Goal: Check status: Check status

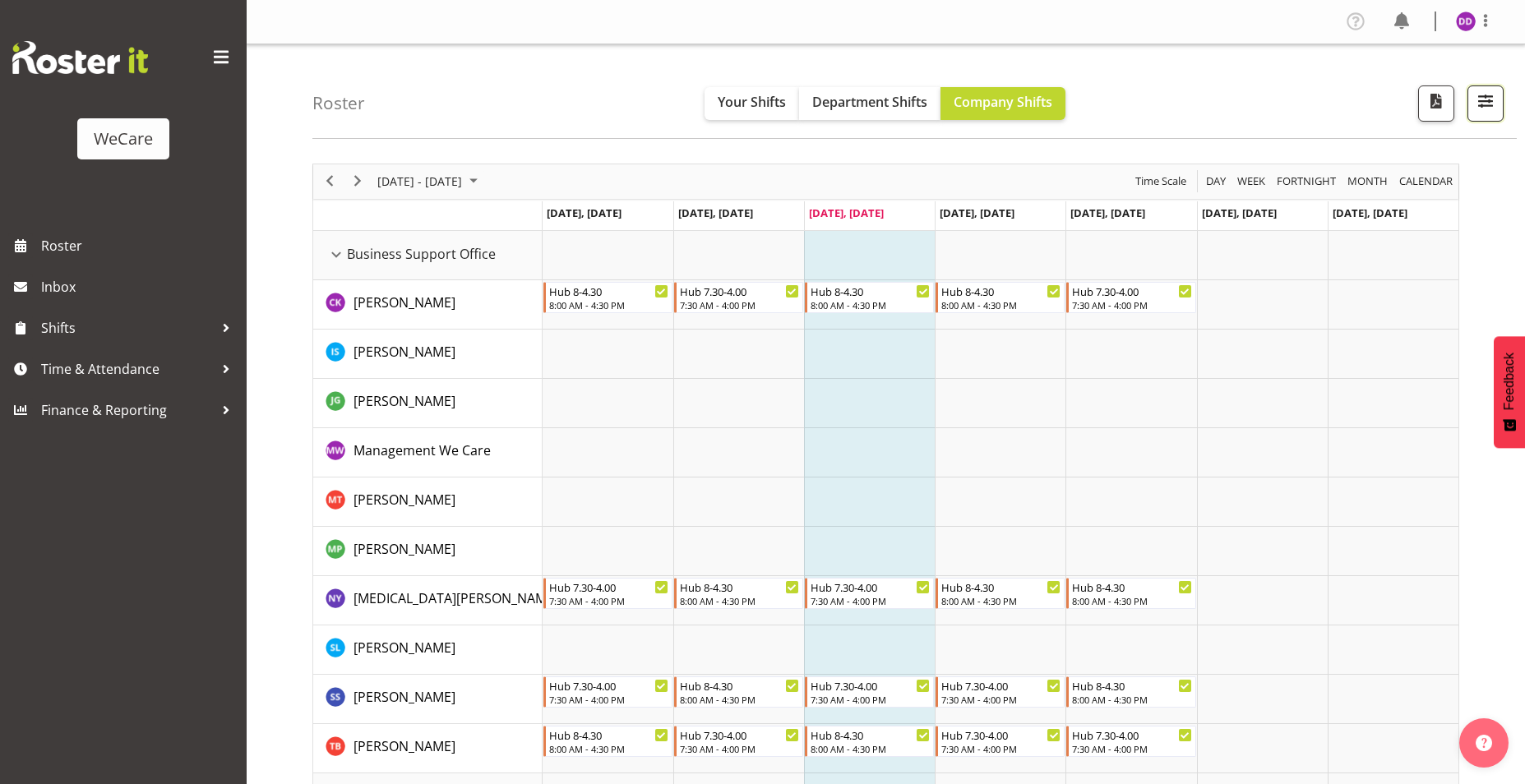
click at [1497, 102] on button "button" at bounding box center [1485, 104] width 36 height 36
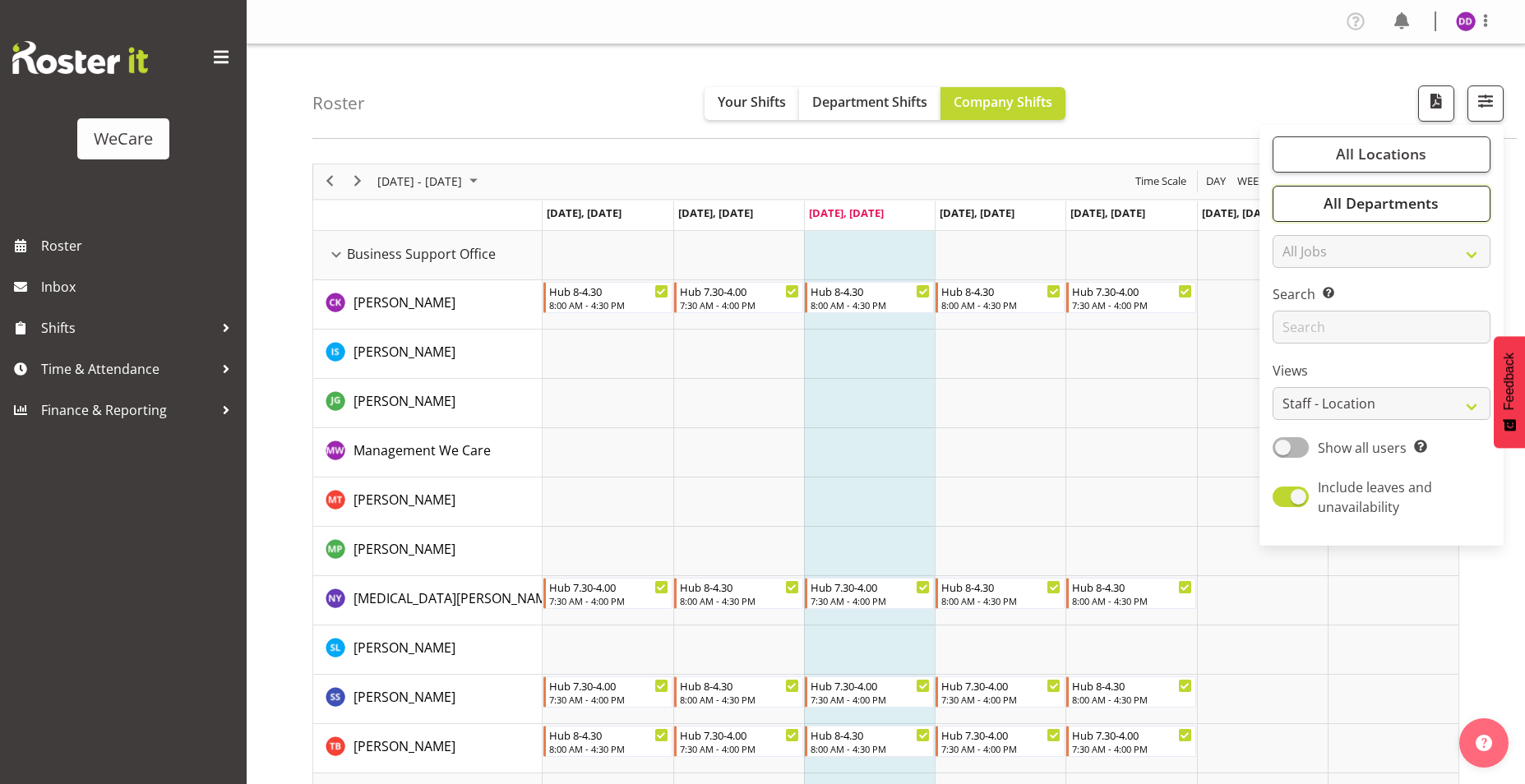
click at [1417, 197] on span "All Departments" at bounding box center [1381, 203] width 115 height 20
click at [1212, 78] on div "Roster Your Shifts Department Shifts Company Shifts All Locations Clear Busines…" at bounding box center [914, 92] width 1204 height 95
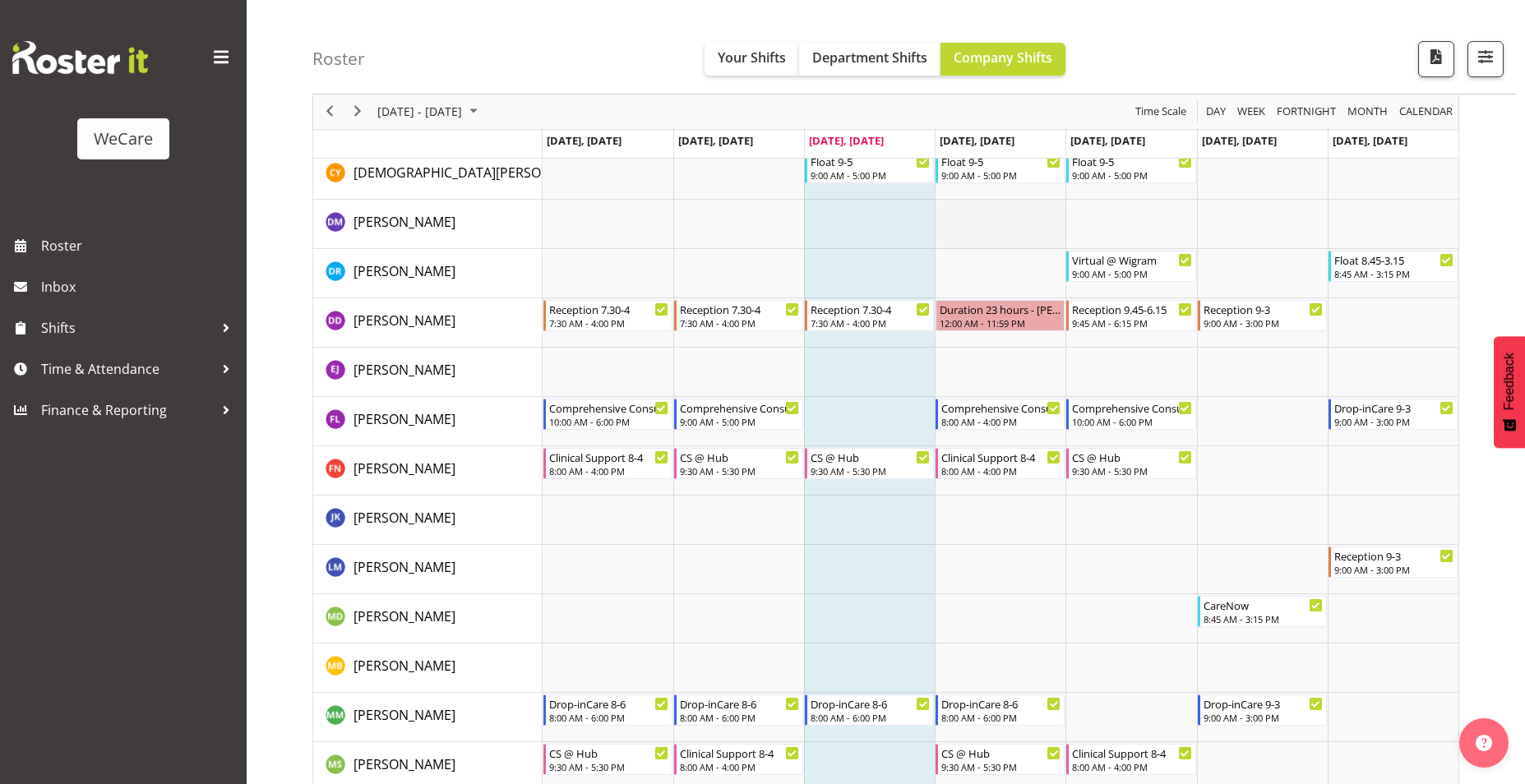
scroll to position [4108, 0]
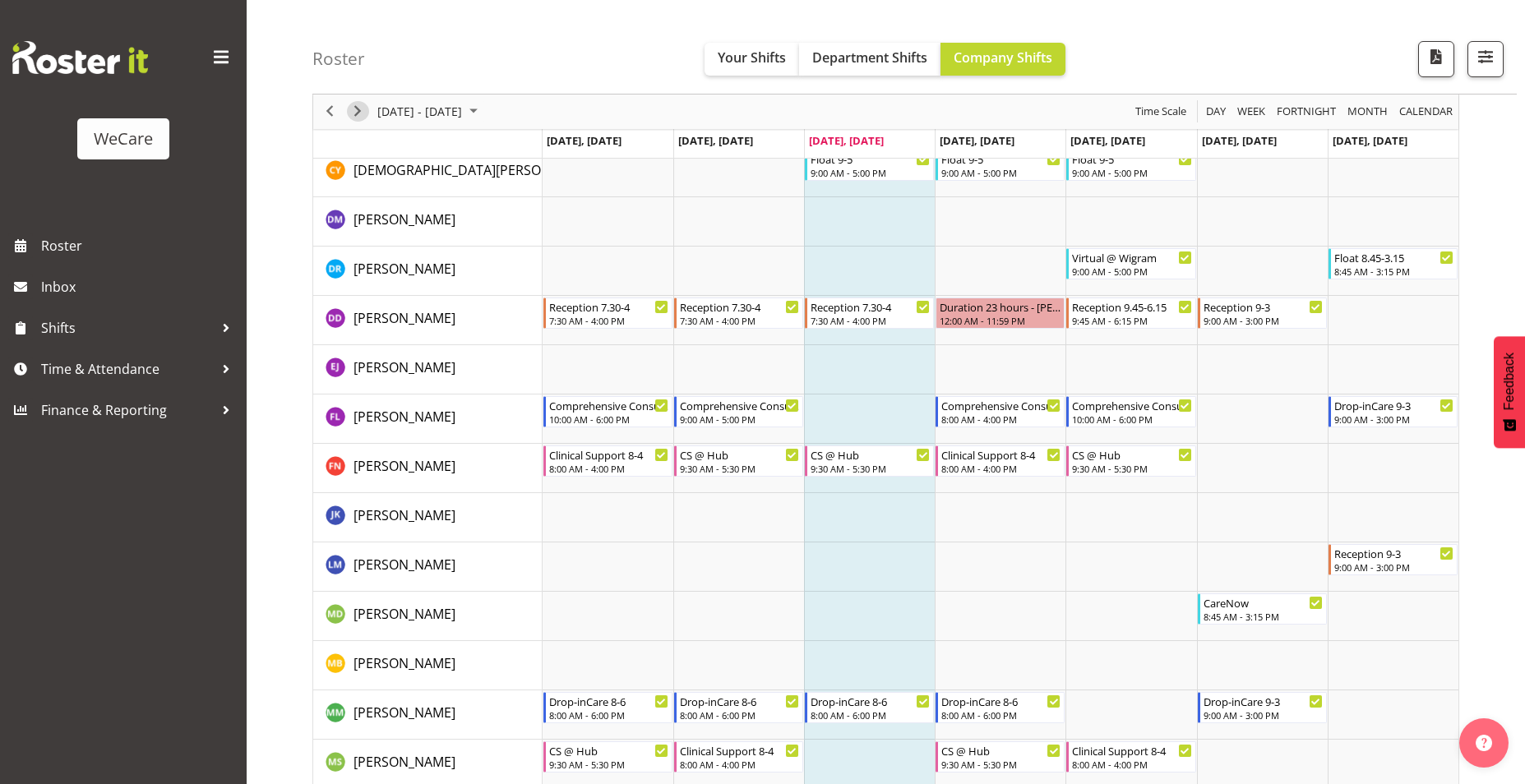
click at [355, 108] on span "Next" at bounding box center [358, 112] width 20 height 21
click at [362, 110] on span "Next" at bounding box center [358, 112] width 20 height 21
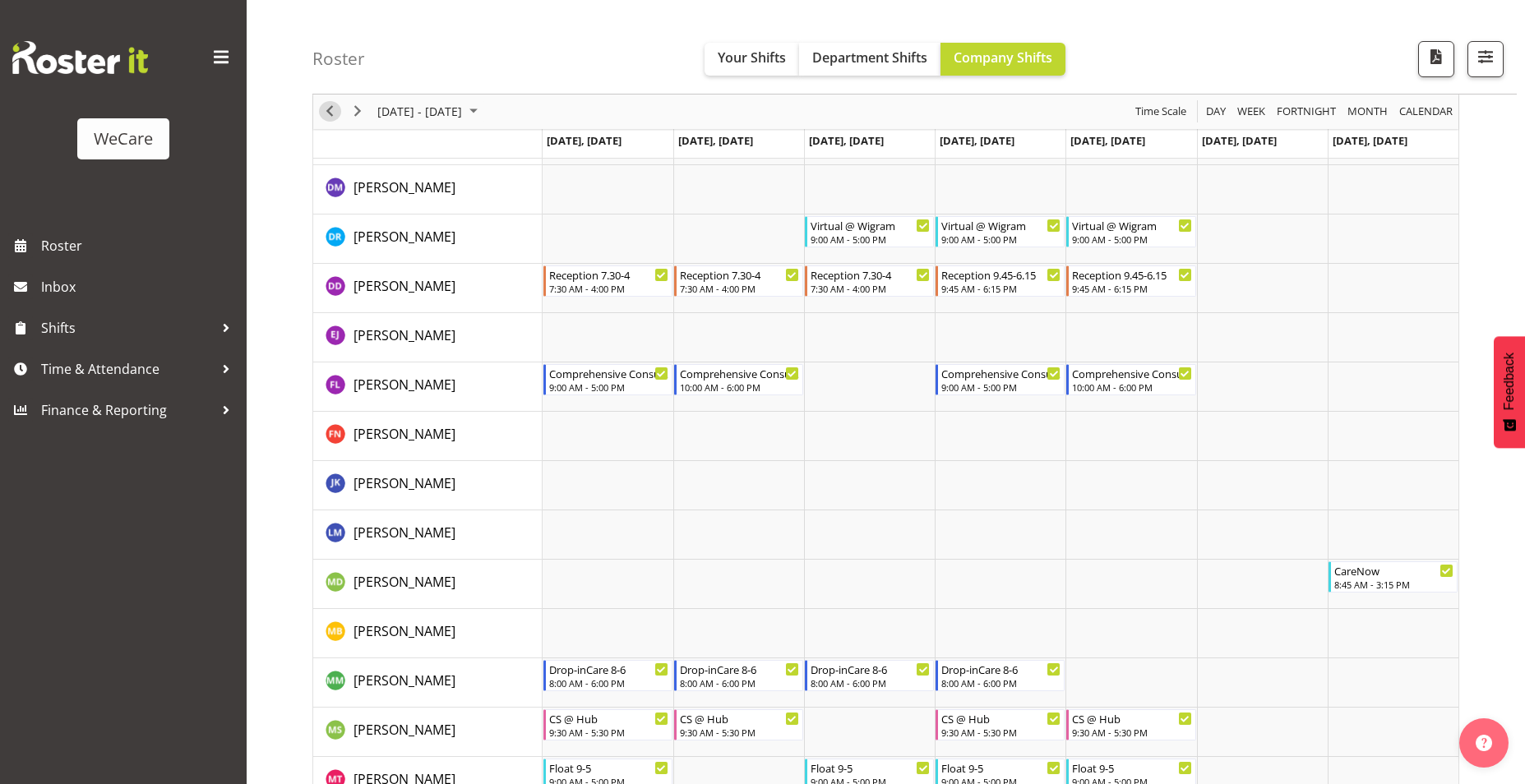
drag, startPoint x: 335, startPoint y: 111, endPoint x: 335, endPoint y: 129, distance: 18.0
click at [335, 110] on span "Previous" at bounding box center [330, 112] width 20 height 21
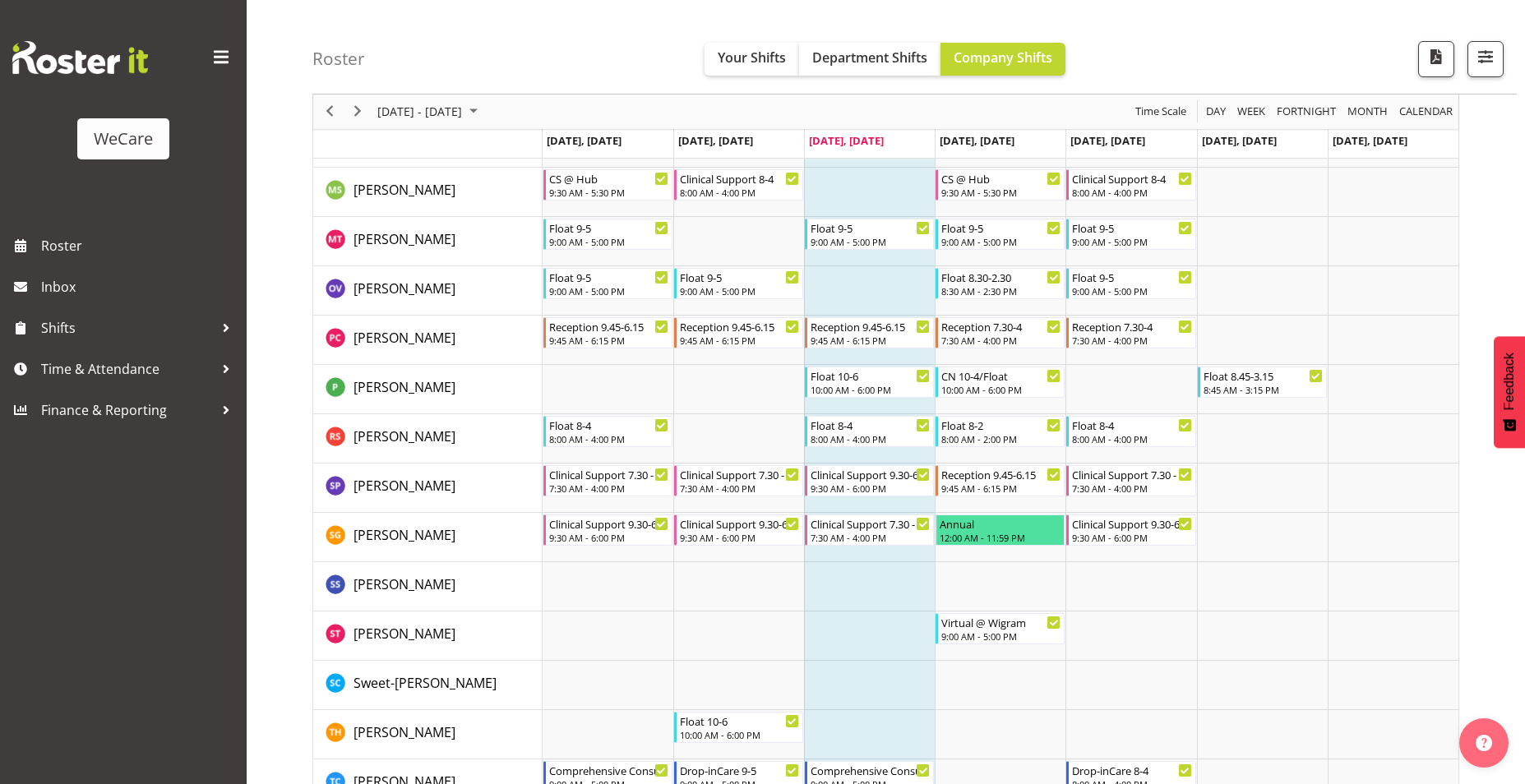
scroll to position [4717, 0]
